Goal: Communication & Community: Connect with others

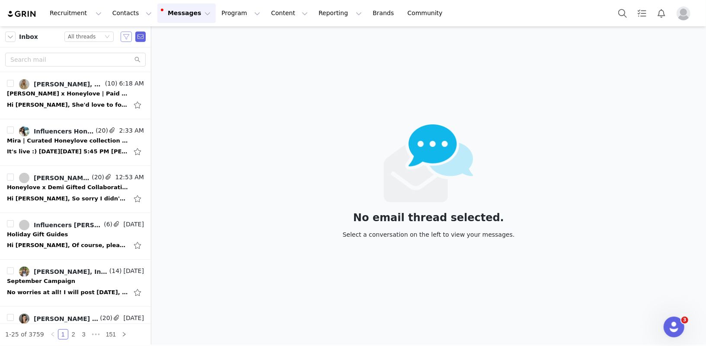
click at [126, 36] on button "button" at bounding box center [126, 37] width 11 height 10
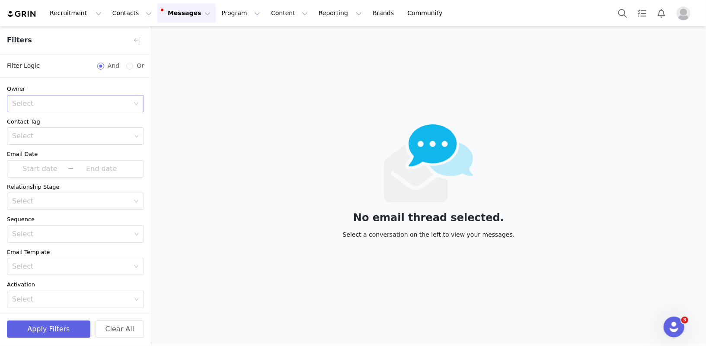
click at [52, 98] on div "Select" at bounding box center [72, 103] width 121 height 16
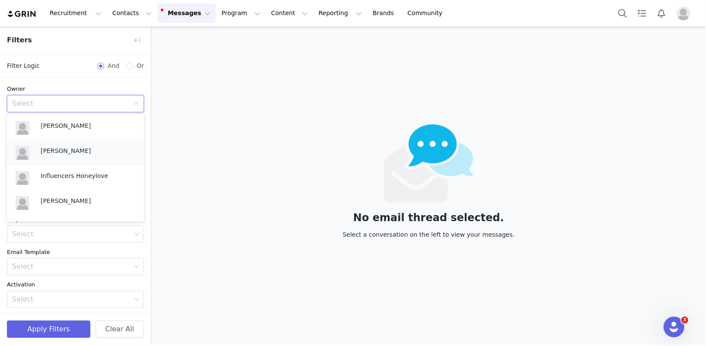
click at [51, 162] on div "[PERSON_NAME]" at bounding box center [75, 153] width 127 height 21
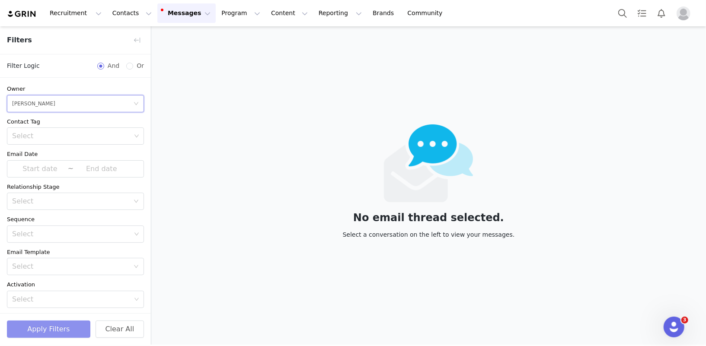
click at [29, 329] on button "Apply Filters" at bounding box center [48, 329] width 83 height 17
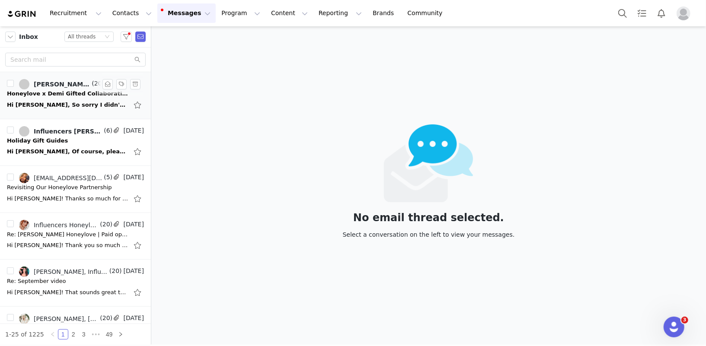
click at [70, 86] on div "[PERSON_NAME], Influencers Honeylove" at bounding box center [62, 84] width 56 height 7
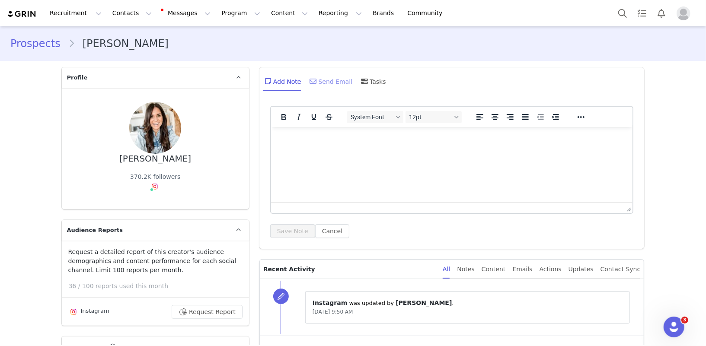
click at [328, 87] on div "Send Email" at bounding box center [330, 81] width 45 height 21
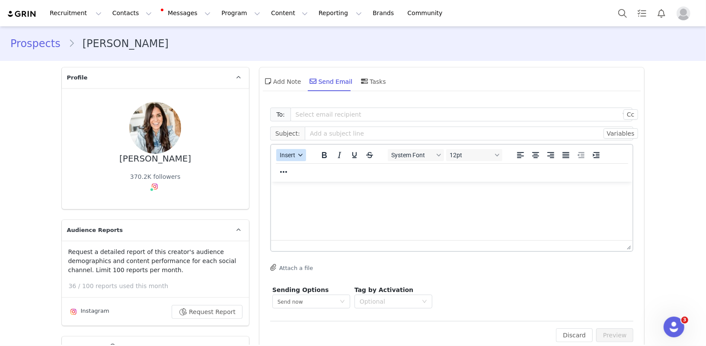
click at [287, 157] on span "Insert" at bounding box center [288, 155] width 16 height 7
click at [293, 165] on div "Insert Template" at bounding box center [322, 170] width 78 height 10
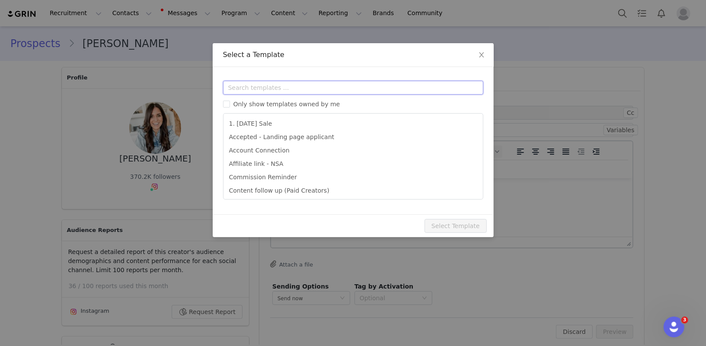
click at [291, 86] on input "text" at bounding box center [353, 88] width 260 height 14
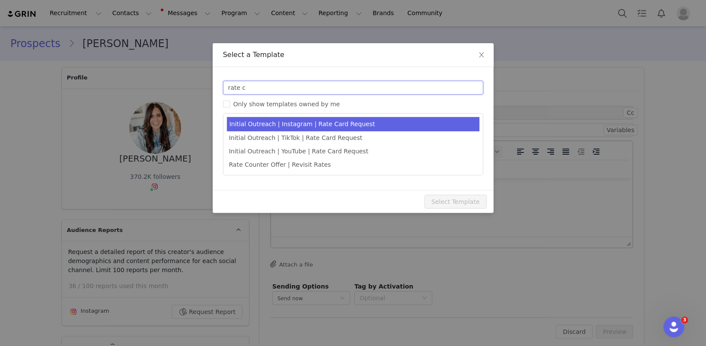
type input "rate c"
type input "[first_name] x Honeylove | Paid Partnership Opportunity"
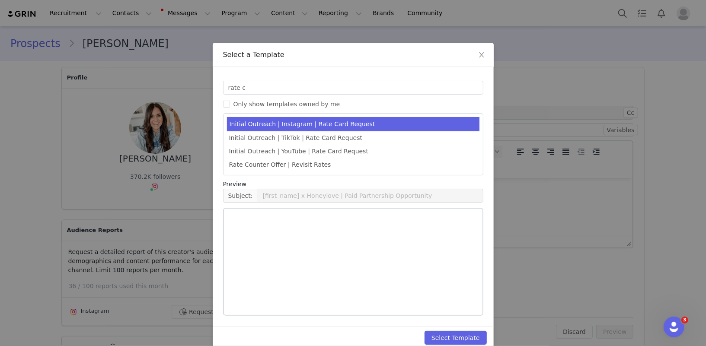
click at [371, 125] on li "Initial Outreach | Instagram | Rate Card Request" at bounding box center [353, 124] width 252 height 14
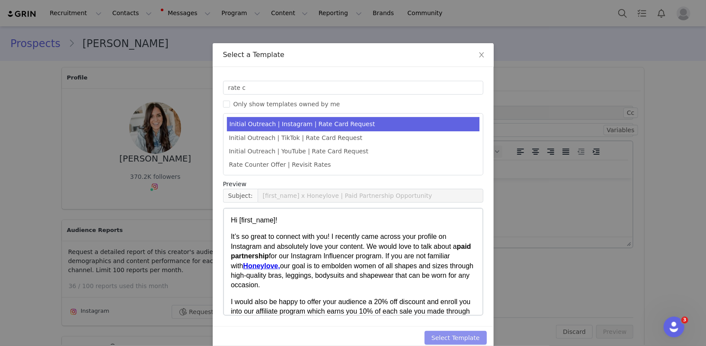
click at [454, 337] on button "Select Template" at bounding box center [455, 338] width 62 height 14
type input "[first_name] x Honeylove | Paid Partnership Opportunity"
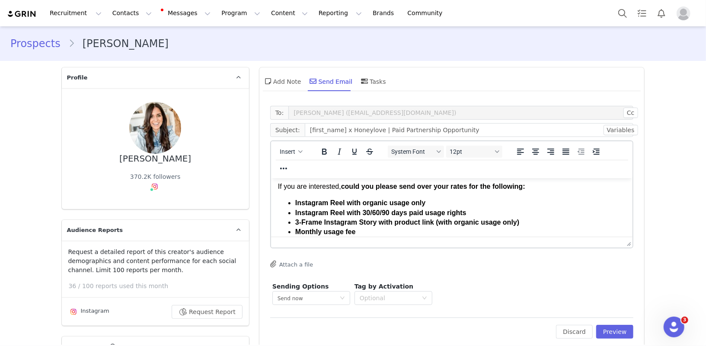
scroll to position [95, 0]
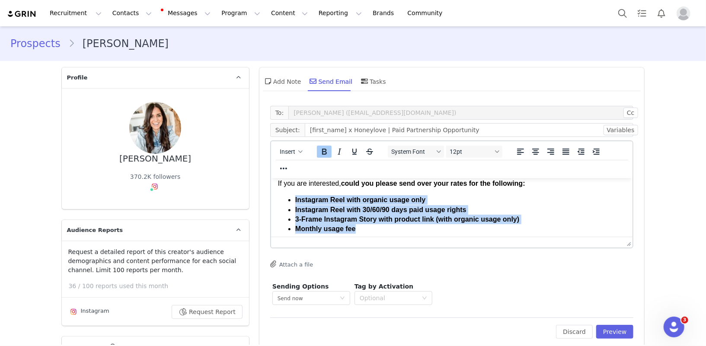
drag, startPoint x: 374, startPoint y: 228, endPoint x: 278, endPoint y: 201, distance: 99.6
click at [278, 201] on ul "Instagram Reel with organic usage only Instagram Reel with 30/60/90 days paid u…" at bounding box center [451, 214] width 348 height 39
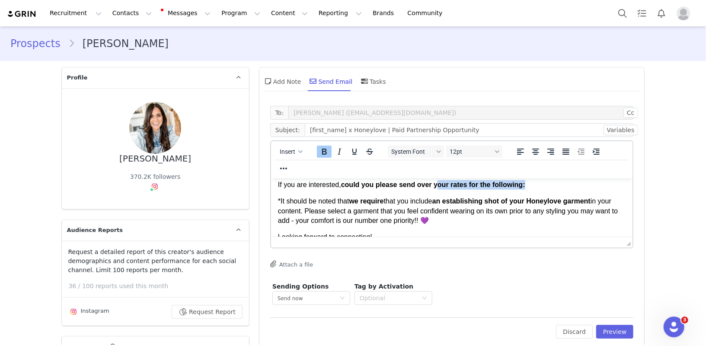
scroll to position [92, 0]
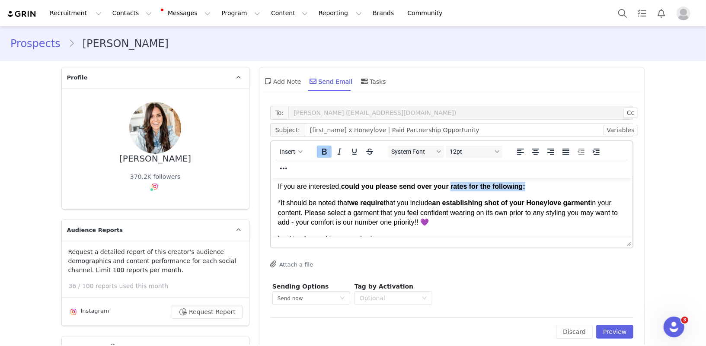
drag, startPoint x: 536, startPoint y: 182, endPoint x: 453, endPoint y: 189, distance: 83.6
click at [453, 189] on p "If you are interested, could you please send over your rates for the following:" at bounding box center [451, 186] width 348 height 10
click at [523, 187] on span "﻿that would be perfect!" at bounding box center [536, 185] width 66 height 7
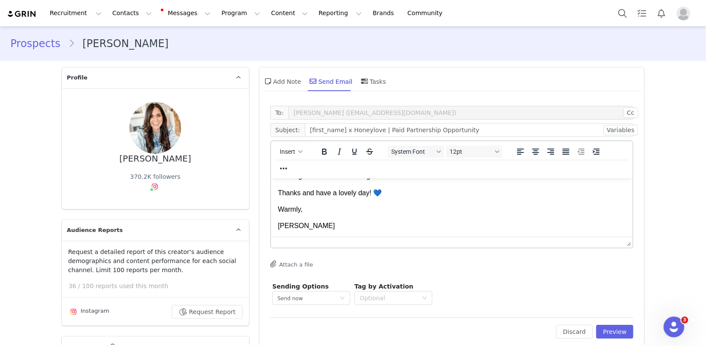
scroll to position [157, 0]
click at [523, 334] on button "Preview" at bounding box center [615, 332] width 38 height 14
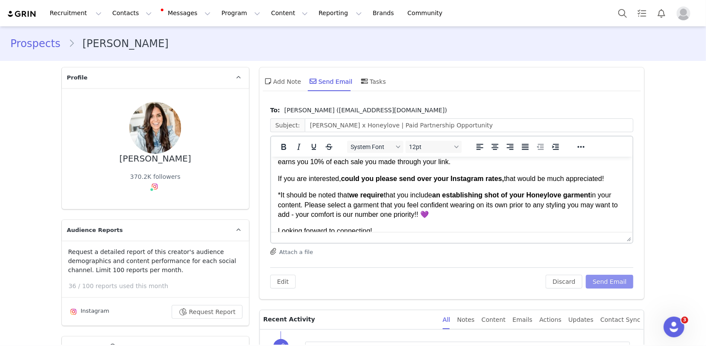
scroll to position [83, 0]
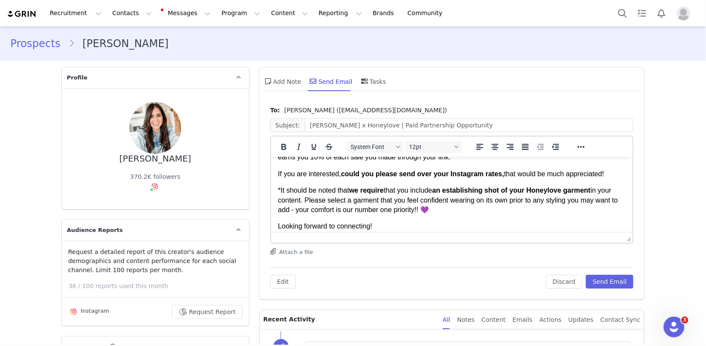
click at [523, 194] on p "*It should be noted that we require that you include an establishing shot of yo…" at bounding box center [451, 199] width 348 height 29
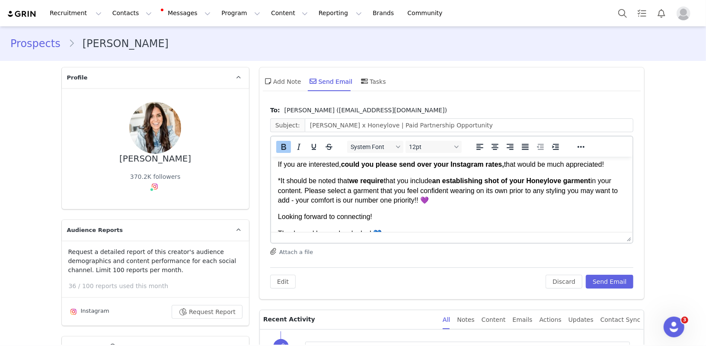
scroll to position [95, 0]
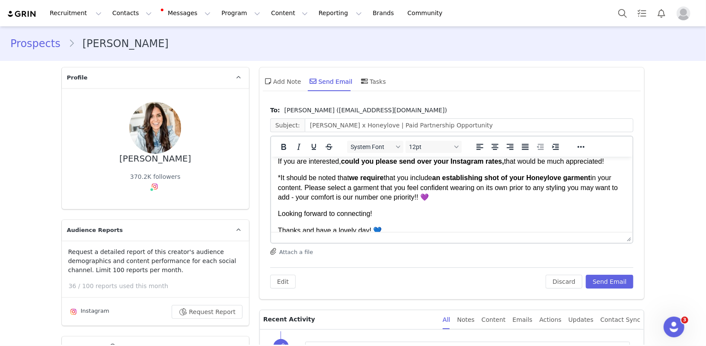
click at [443, 199] on p "*It should be noted that we require that you include an establishing shot of yo…" at bounding box center [451, 187] width 348 height 29
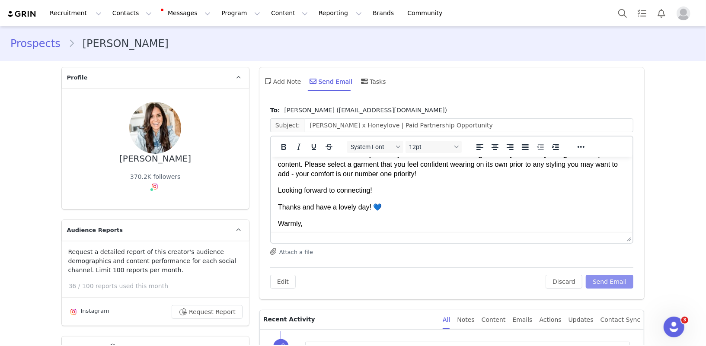
click at [523, 280] on button "Send Email" at bounding box center [609, 282] width 48 height 14
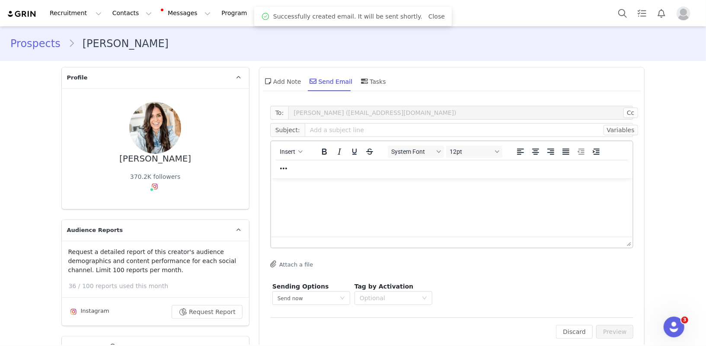
scroll to position [0, 0]
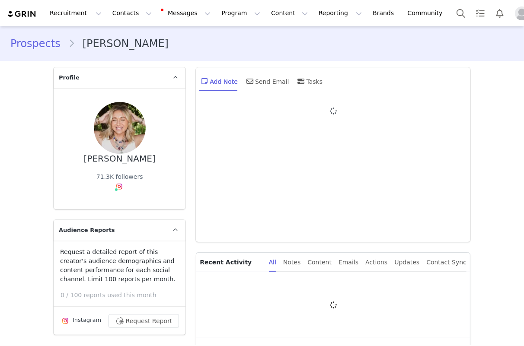
type input "+1 ([GEOGRAPHIC_DATA])"
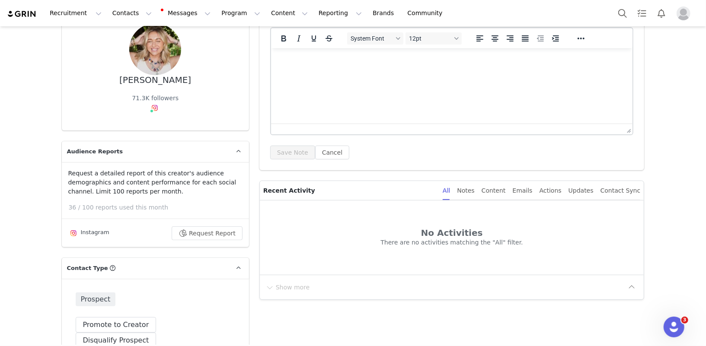
scroll to position [86, 0]
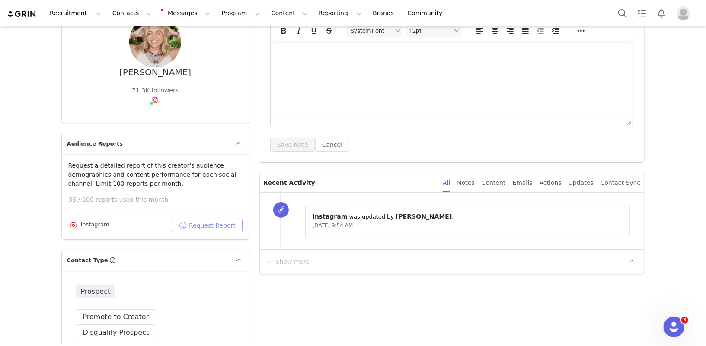
click at [192, 225] on button "Request Report" at bounding box center [207, 226] width 71 height 14
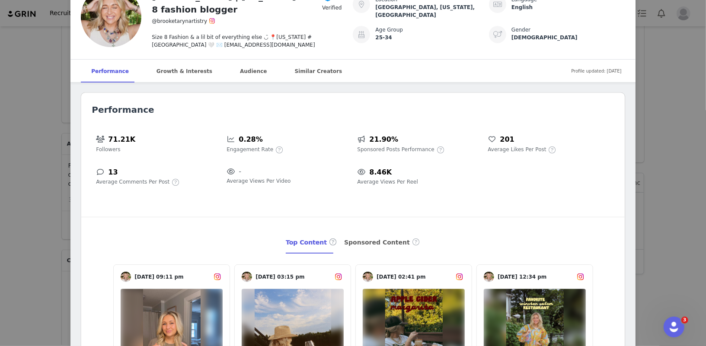
scroll to position [30, 0]
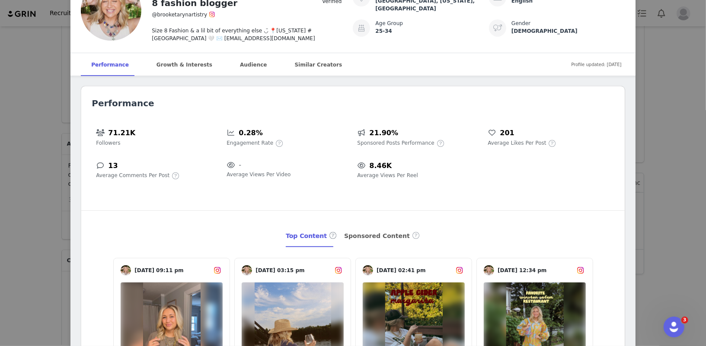
click at [523, 125] on div "Brooke Anderson | North Carolina size 8 fashion blogger Verified @brooketarynar…" at bounding box center [353, 173] width 706 height 346
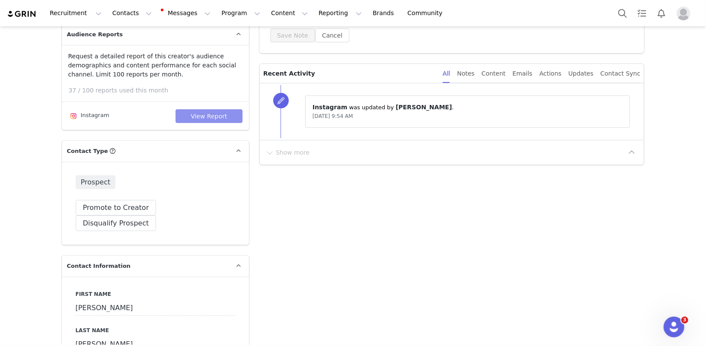
scroll to position [0, 0]
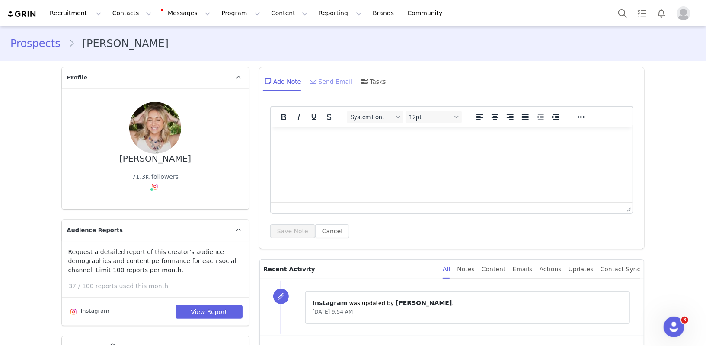
click at [326, 81] on div "Send Email" at bounding box center [330, 81] width 45 height 21
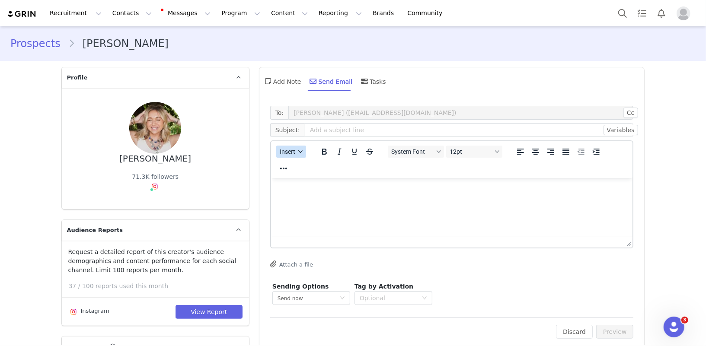
click at [290, 153] on span "Insert" at bounding box center [288, 151] width 16 height 7
click at [301, 169] on div "Insert Template" at bounding box center [322, 166] width 78 height 10
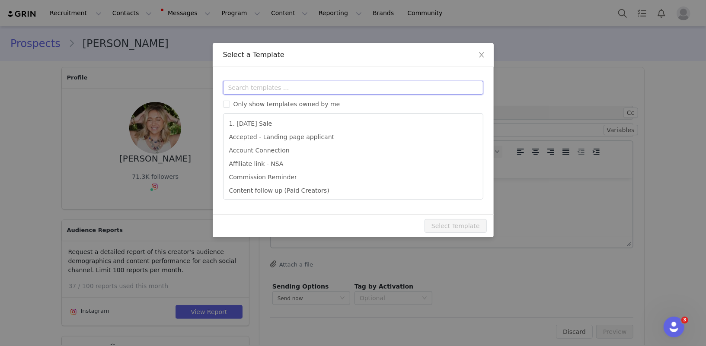
click at [296, 84] on input "text" at bounding box center [353, 88] width 260 height 14
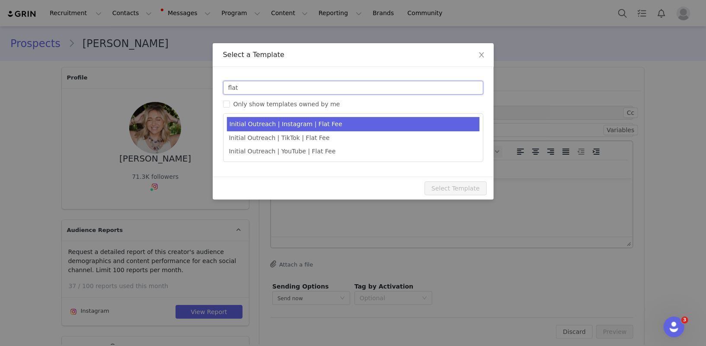
type input "flat"
type input "[first_name] x Honeylove | Paid opportunity"
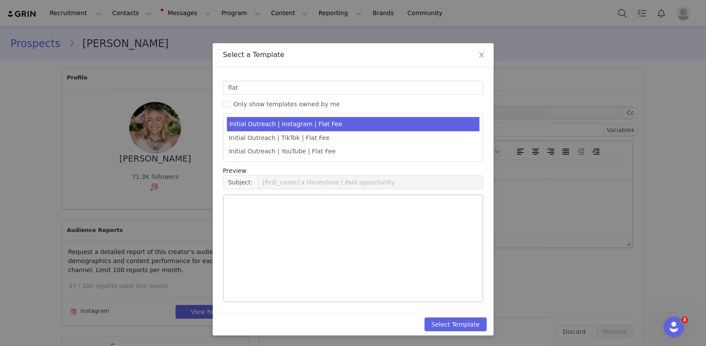
click at [321, 127] on li "Initial Outreach | Instagram | Flat Fee" at bounding box center [353, 124] width 252 height 14
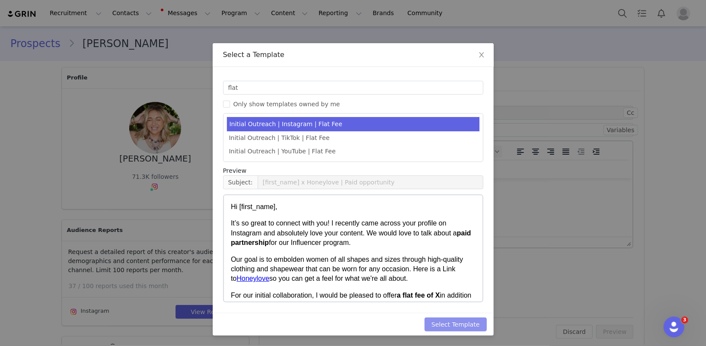
click at [464, 324] on button "Select Template" at bounding box center [455, 325] width 62 height 14
type input "[first_name] x Honeylove | Paid opportunity"
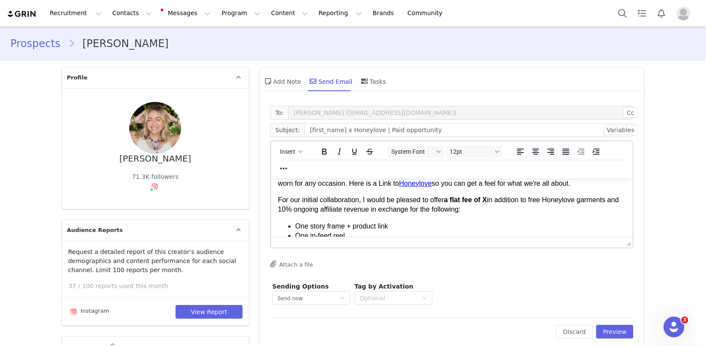
scroll to position [60, 0]
click at [487, 200] on strong "a flat fee of X" at bounding box center [464, 197] width 43 height 7
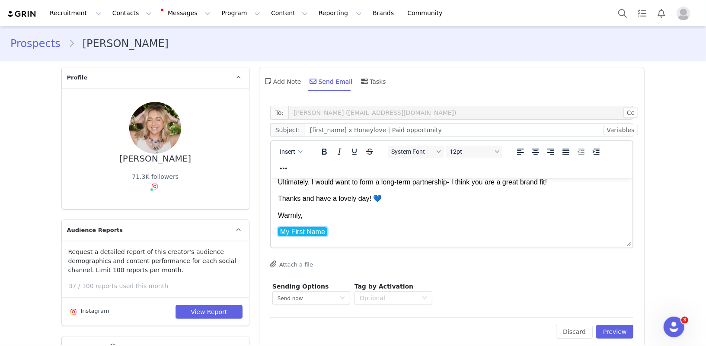
scroll to position [184, 0]
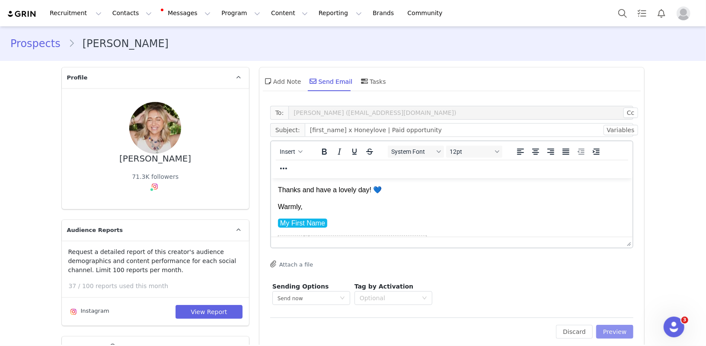
click at [523, 330] on button "Preview" at bounding box center [615, 332] width 38 height 14
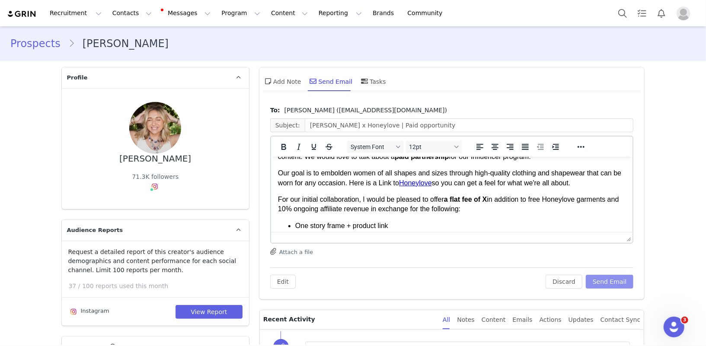
scroll to position [45, 0]
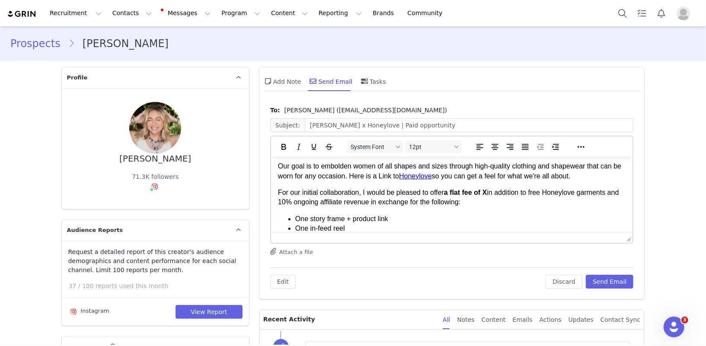
click at [487, 191] on strong "a flat fee of X" at bounding box center [464, 191] width 43 height 7
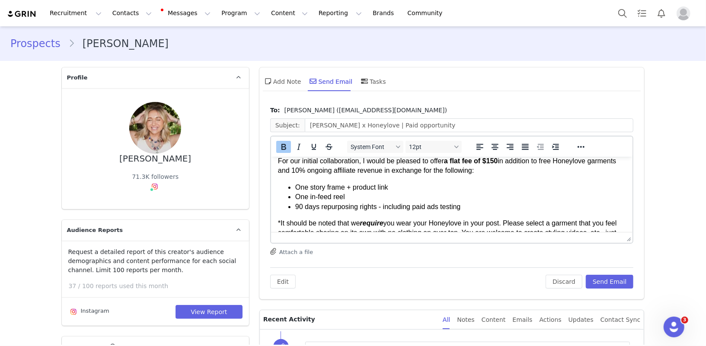
scroll to position [77, 0]
drag, startPoint x: 325, startPoint y: 207, endPoint x: 296, endPoint y: 207, distance: 29.4
click at [296, 207] on li "90 days repurposing rights - including paid ads testing" at bounding box center [460, 206] width 331 height 10
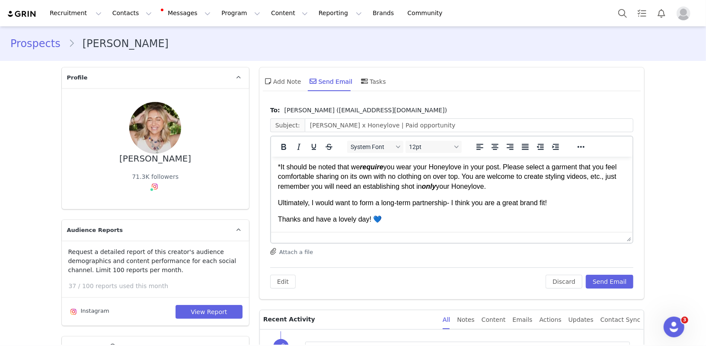
scroll to position [0, 0]
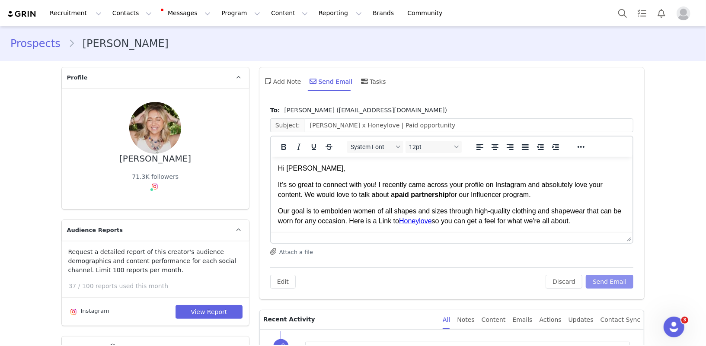
click at [523, 279] on button "Send Email" at bounding box center [609, 282] width 48 height 14
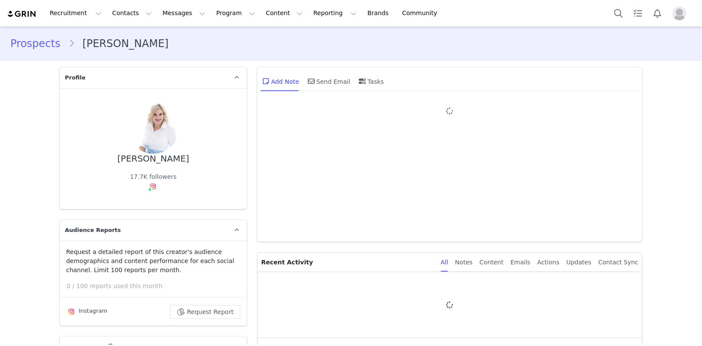
type input "+1 ([GEOGRAPHIC_DATA])"
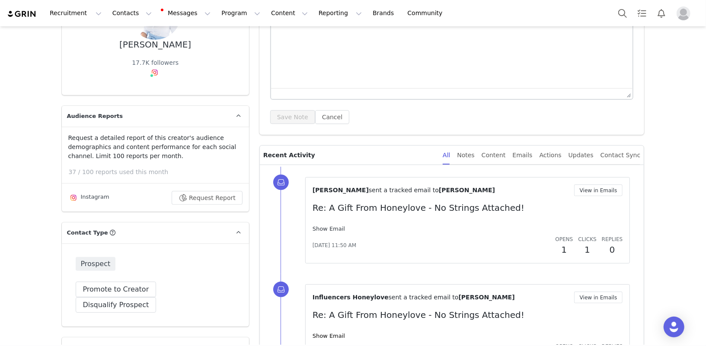
click at [340, 226] on link "Show Email" at bounding box center [328, 229] width 32 height 6
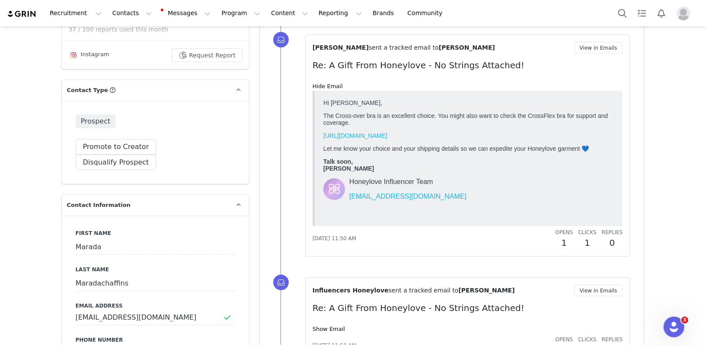
scroll to position [347, 0]
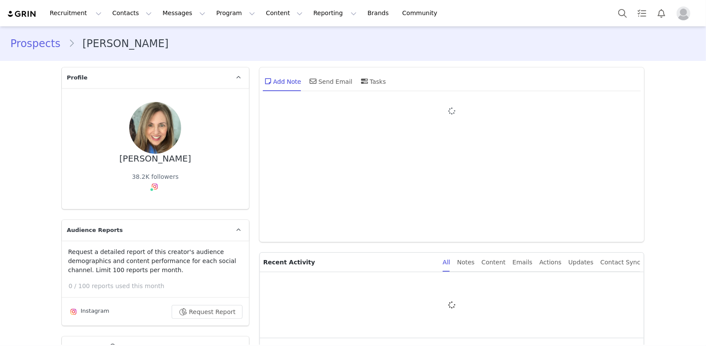
type input "+1 ([GEOGRAPHIC_DATA])"
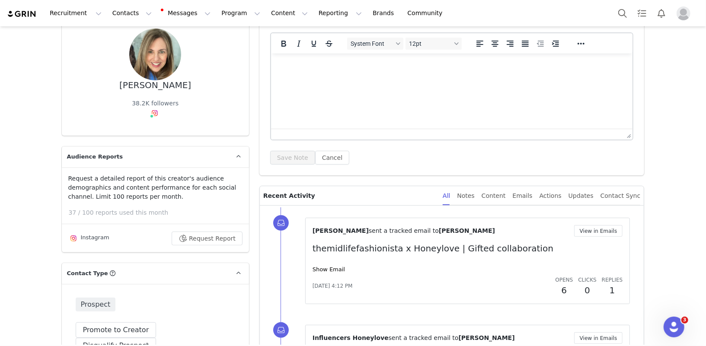
scroll to position [111, 0]
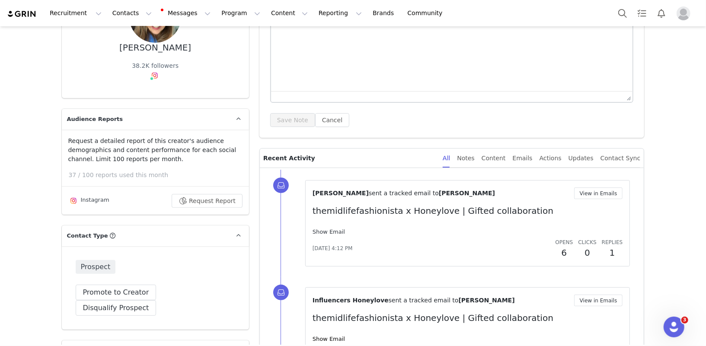
click at [329, 232] on link "Show Email" at bounding box center [328, 232] width 32 height 6
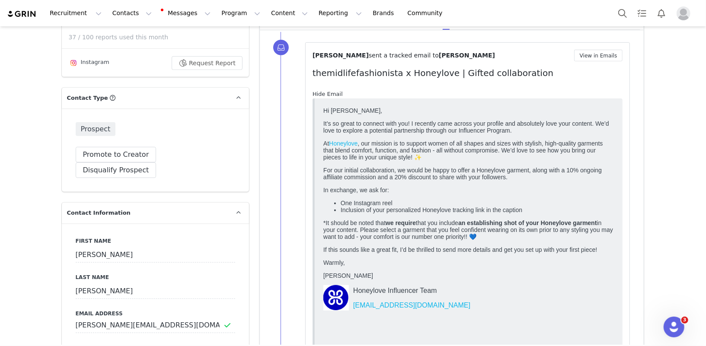
scroll to position [261, 0]
